Goal: Transaction & Acquisition: Purchase product/service

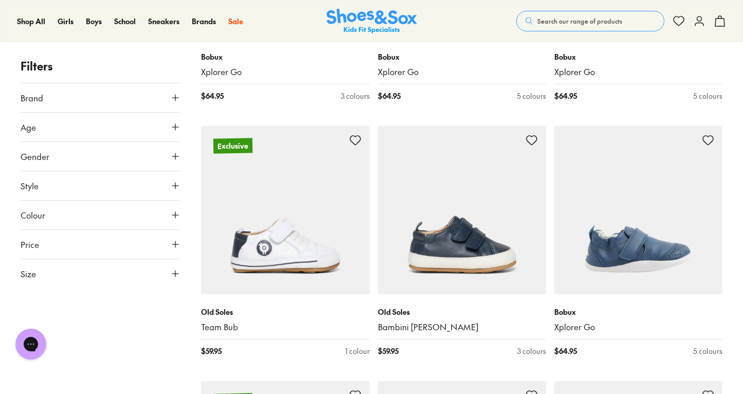
scroll to position [357, 0]
click at [107, 127] on button "Age" at bounding box center [101, 127] width 160 height 29
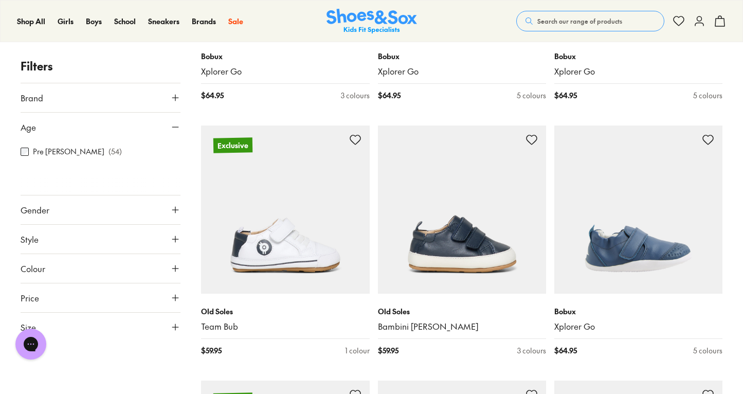
click at [135, 132] on button "Age" at bounding box center [101, 127] width 160 height 29
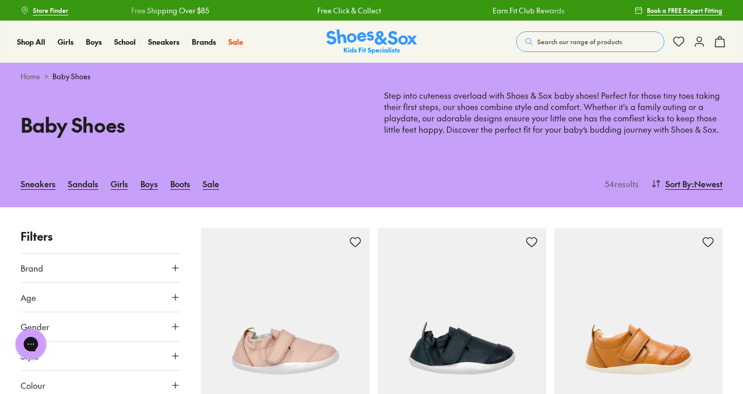
scroll to position [0, 0]
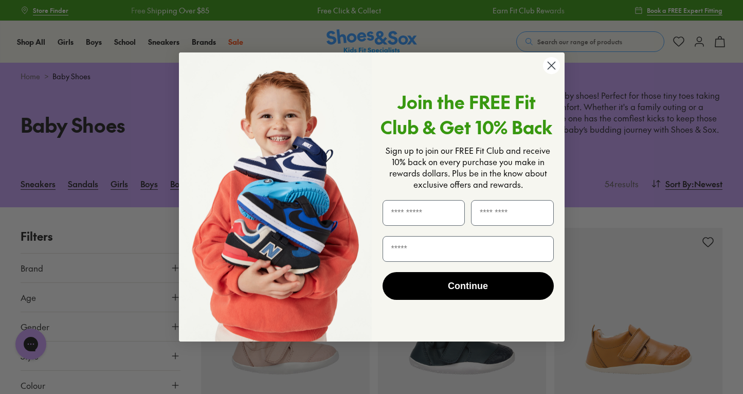
click at [552, 65] on icon "Close dialog" at bounding box center [551, 65] width 7 height 7
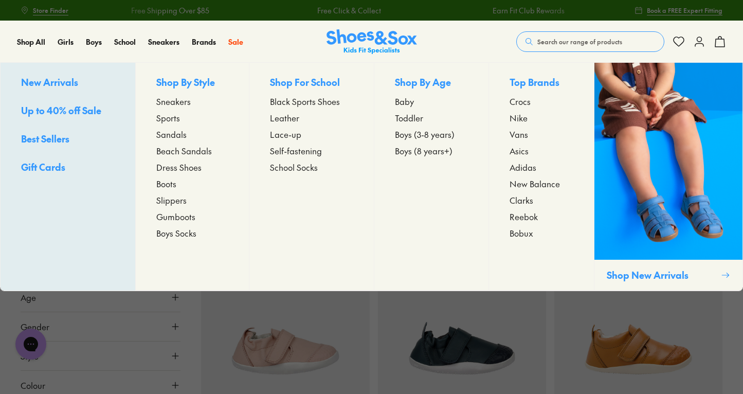
click at [412, 117] on span "Toddler" at bounding box center [409, 118] width 28 height 12
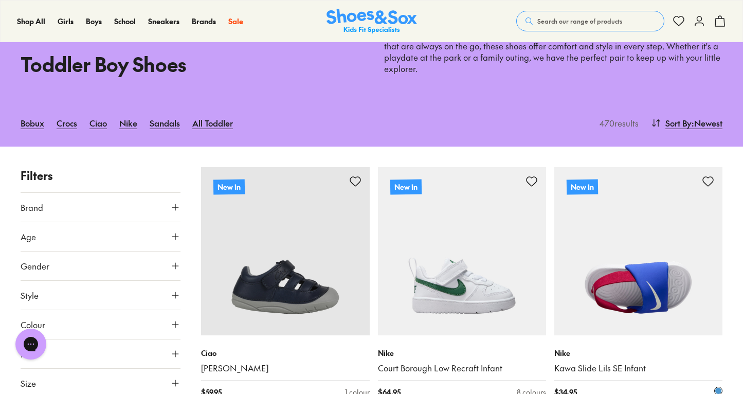
scroll to position [51, 0]
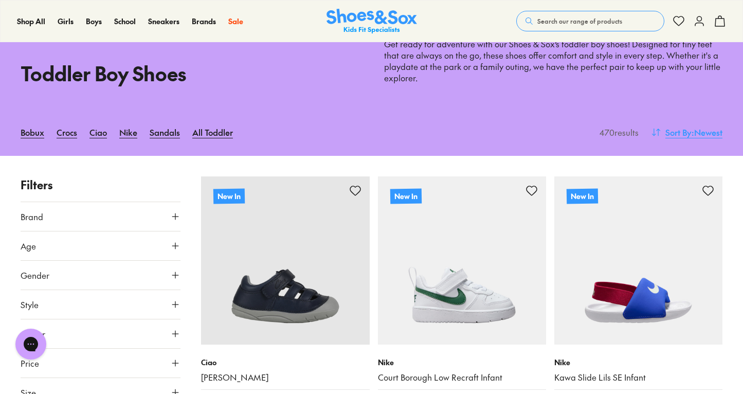
click at [692, 130] on span ": Newest" at bounding box center [707, 132] width 31 height 12
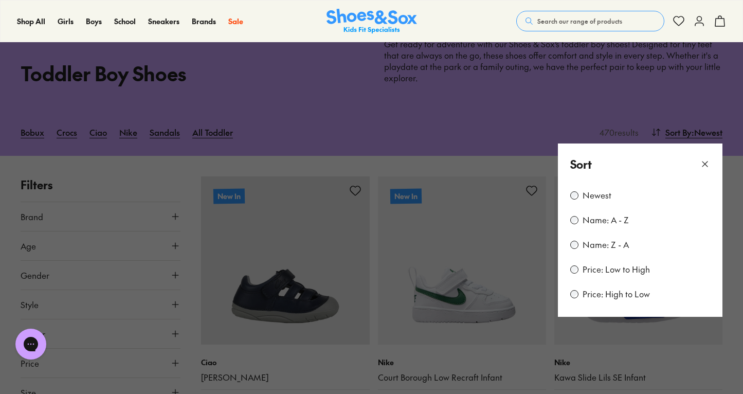
click at [591, 272] on label "Price: Low to High" at bounding box center [616, 269] width 67 height 11
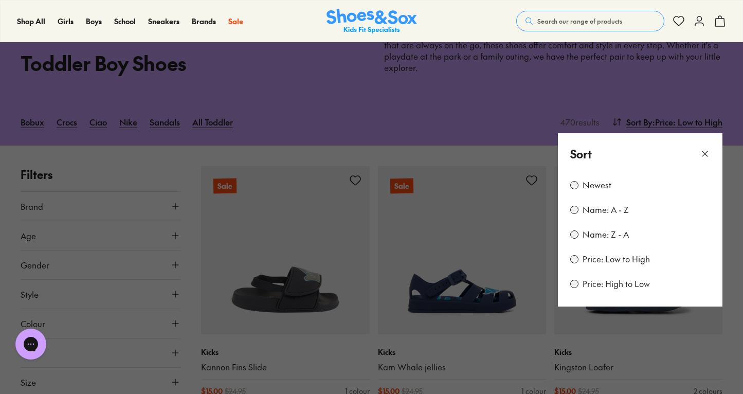
click at [710, 149] on div "Sort" at bounding box center [640, 154] width 165 height 42
click at [702, 151] on icon at bounding box center [705, 154] width 10 height 10
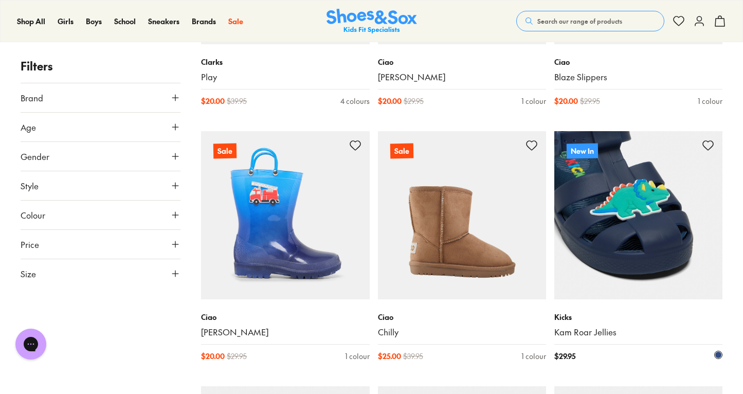
scroll to position [1882, 0]
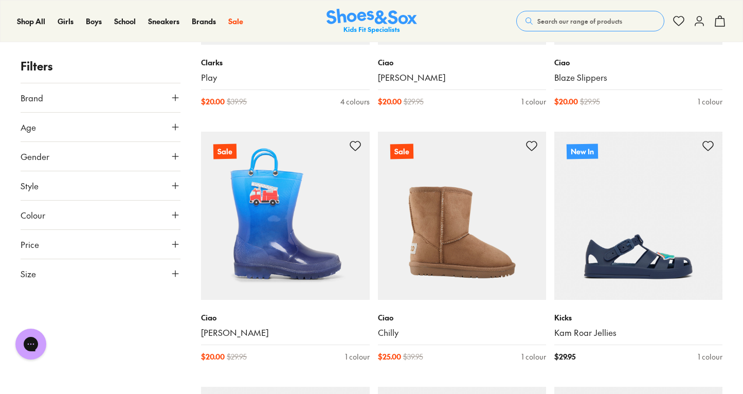
click at [147, 130] on button "Age" at bounding box center [101, 127] width 160 height 29
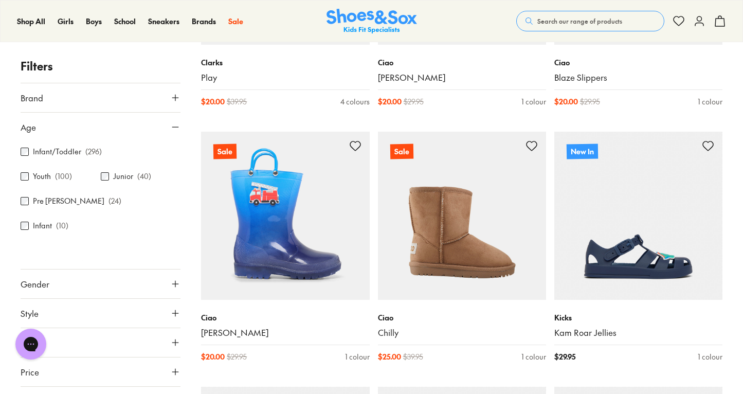
click at [147, 132] on button "Age" at bounding box center [101, 127] width 160 height 29
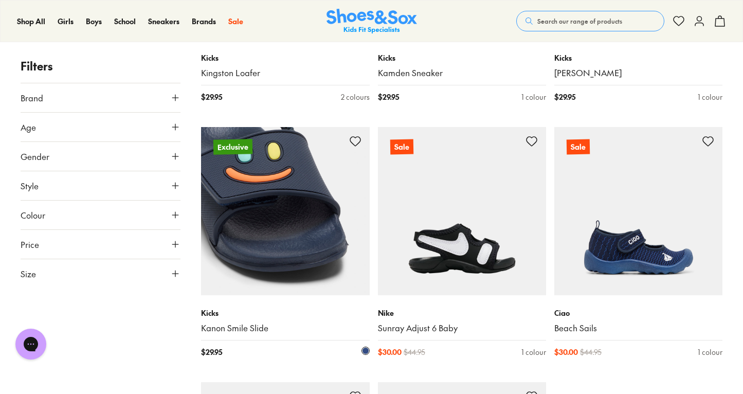
scroll to position [2399, 0]
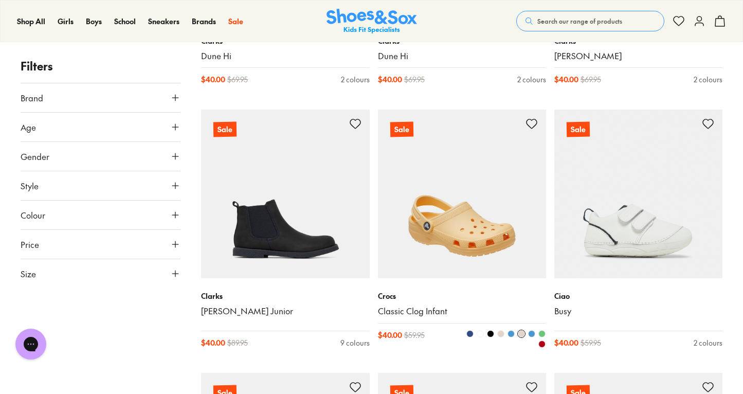
scroll to position [4201, 0]
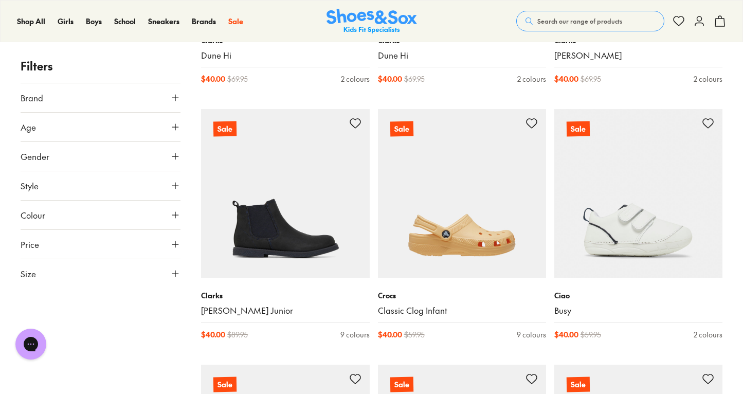
click at [135, 119] on button "Age" at bounding box center [101, 127] width 160 height 29
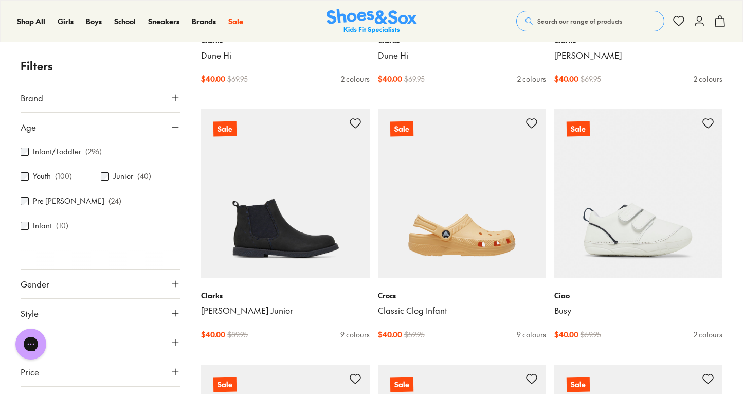
click at [37, 153] on label "Infant/Toddler" at bounding box center [57, 152] width 48 height 11
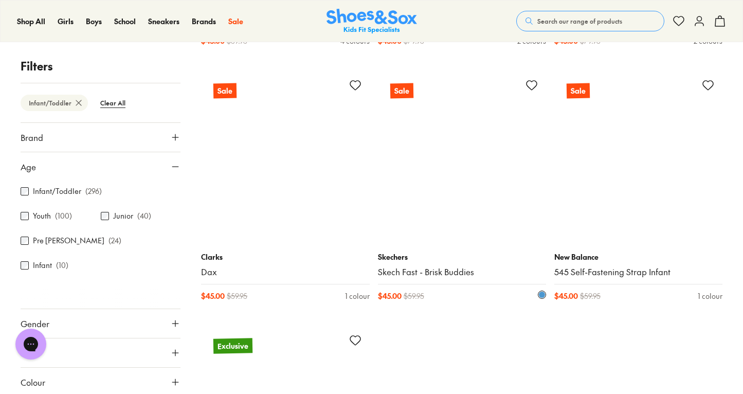
scroll to position [5288, 0]
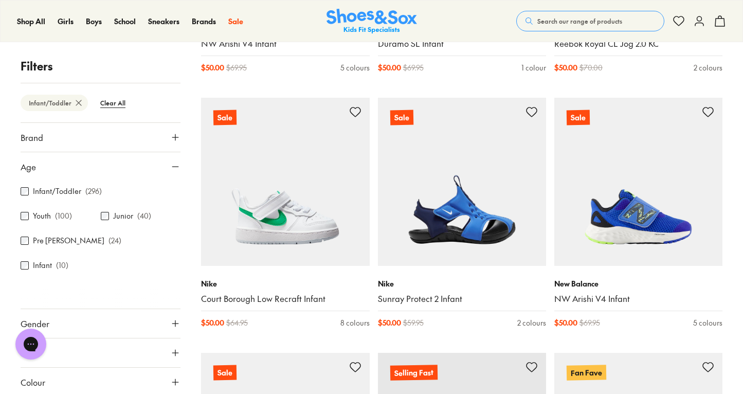
scroll to position [7282, 0]
